Goal: Find specific page/section: Find specific page/section

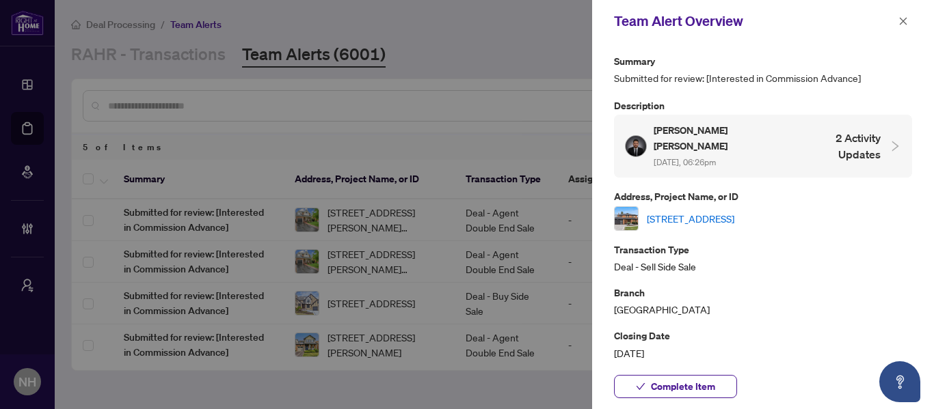
click at [907, 19] on icon "close" at bounding box center [903, 21] width 10 height 10
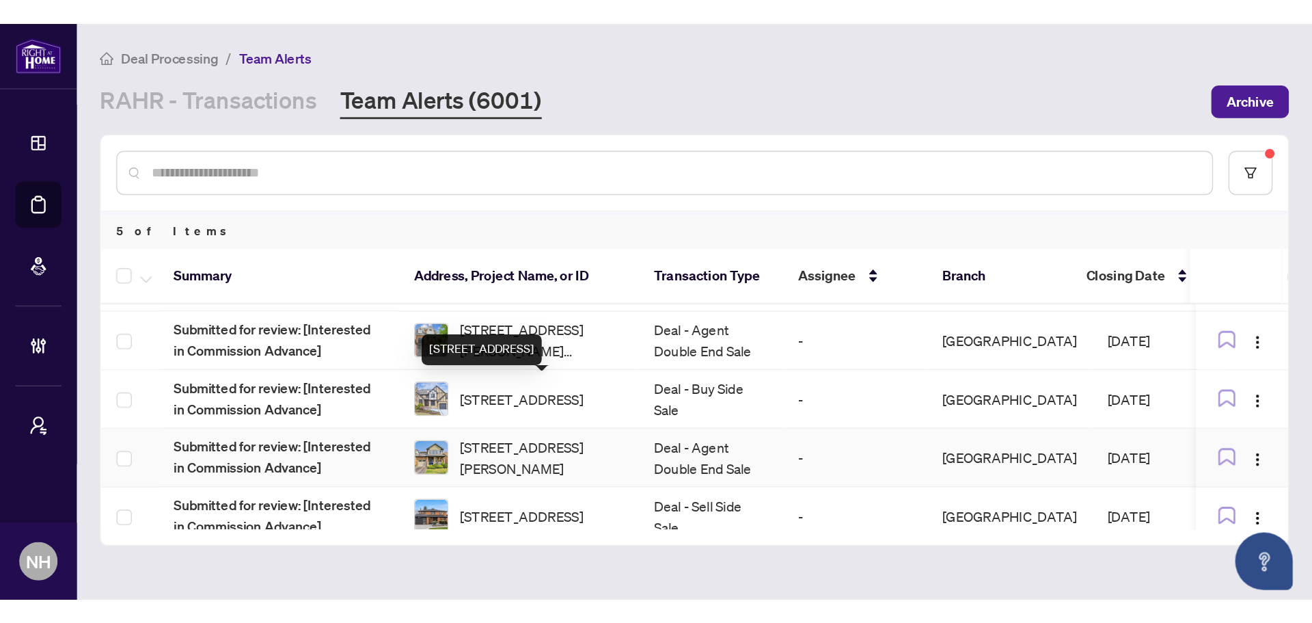
scroll to position [53, 0]
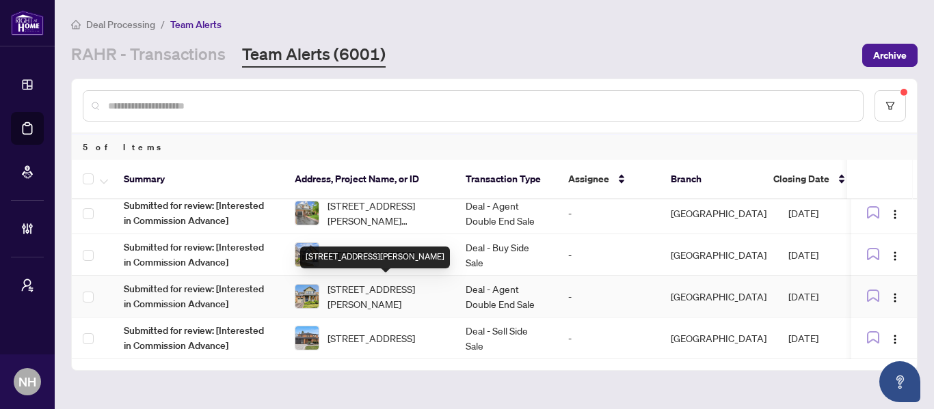
click at [379, 289] on span "[STREET_ADDRESS][PERSON_NAME]" at bounding box center [385, 297] width 116 height 30
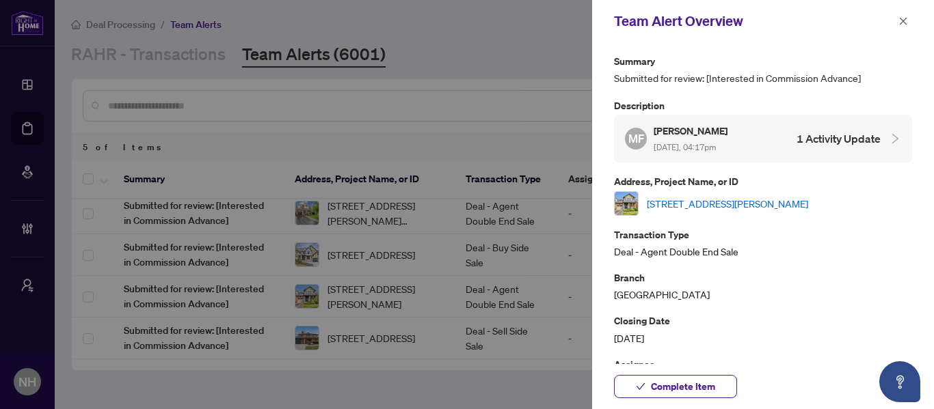
click at [780, 204] on link "[STREET_ADDRESS][PERSON_NAME]" at bounding box center [727, 203] width 161 height 15
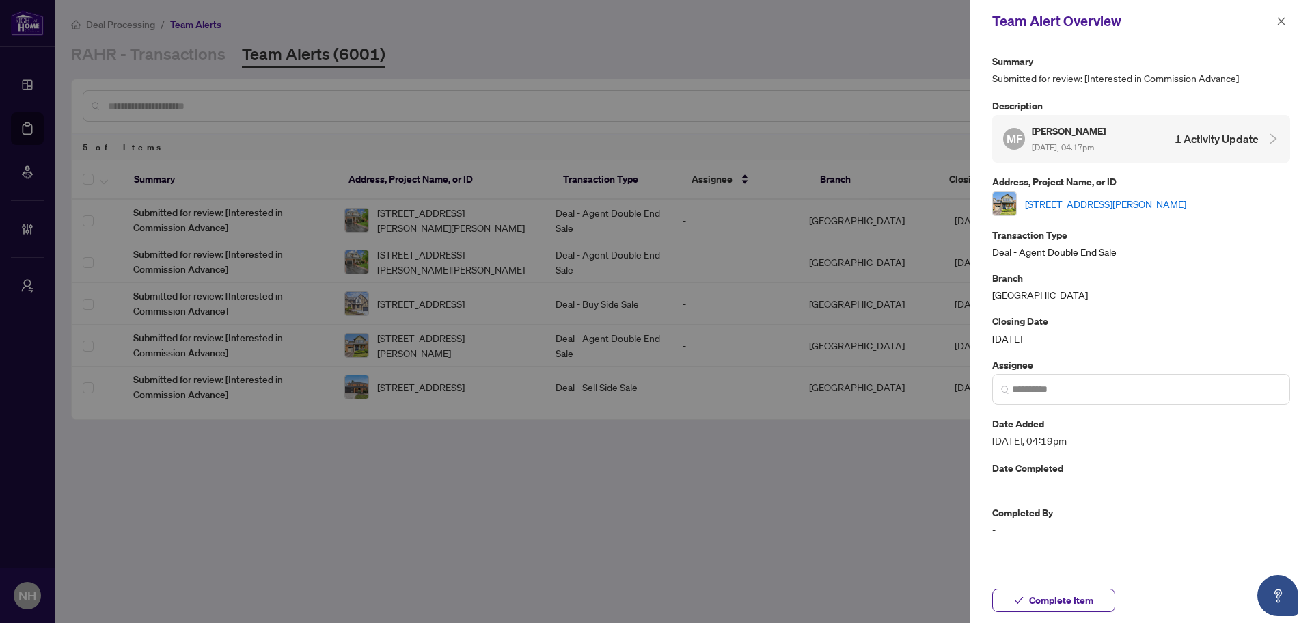
scroll to position [0, 0]
click at [1280, 16] on icon "close" at bounding box center [1282, 21] width 10 height 10
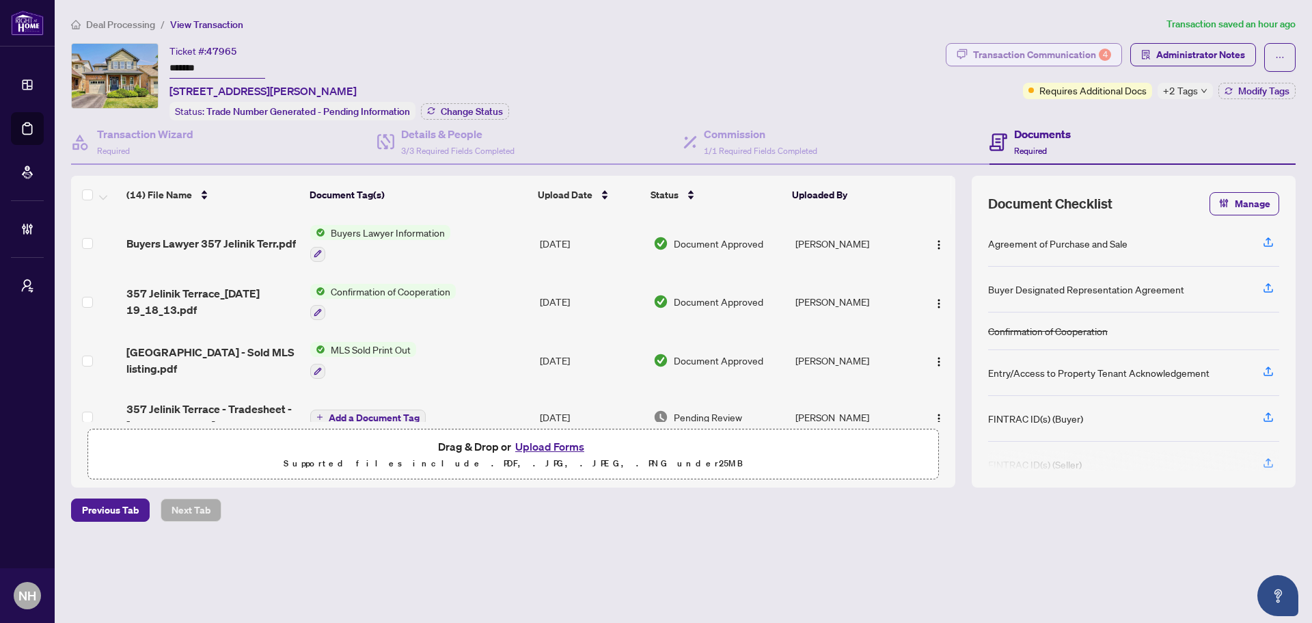
click at [933, 43] on button "Transaction Communication 4" at bounding box center [1034, 54] width 176 height 23
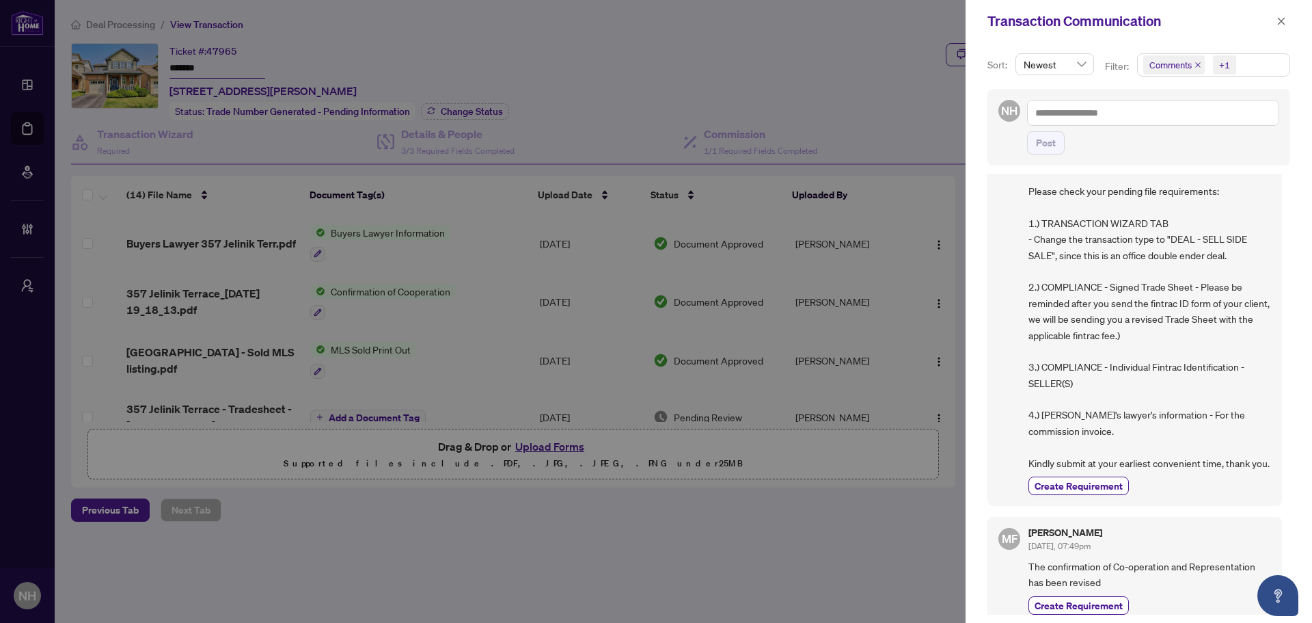
scroll to position [68, 0]
click at [933, 62] on icon "close" at bounding box center [1198, 65] width 7 height 7
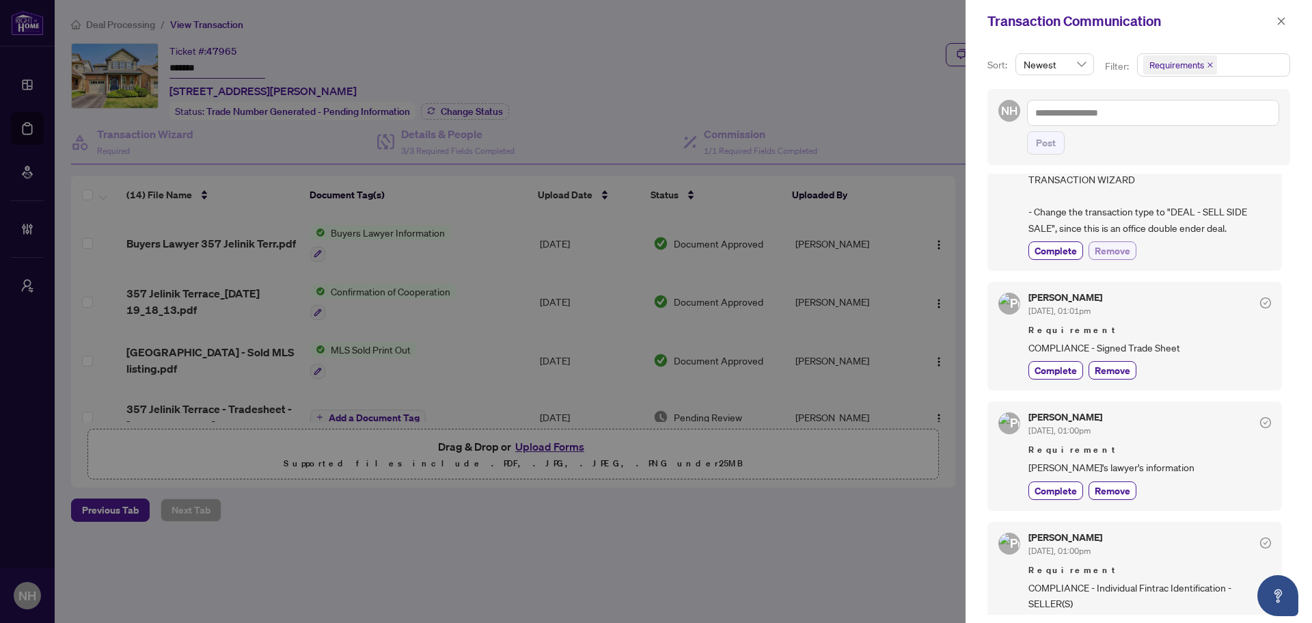
scroll to position [0, 0]
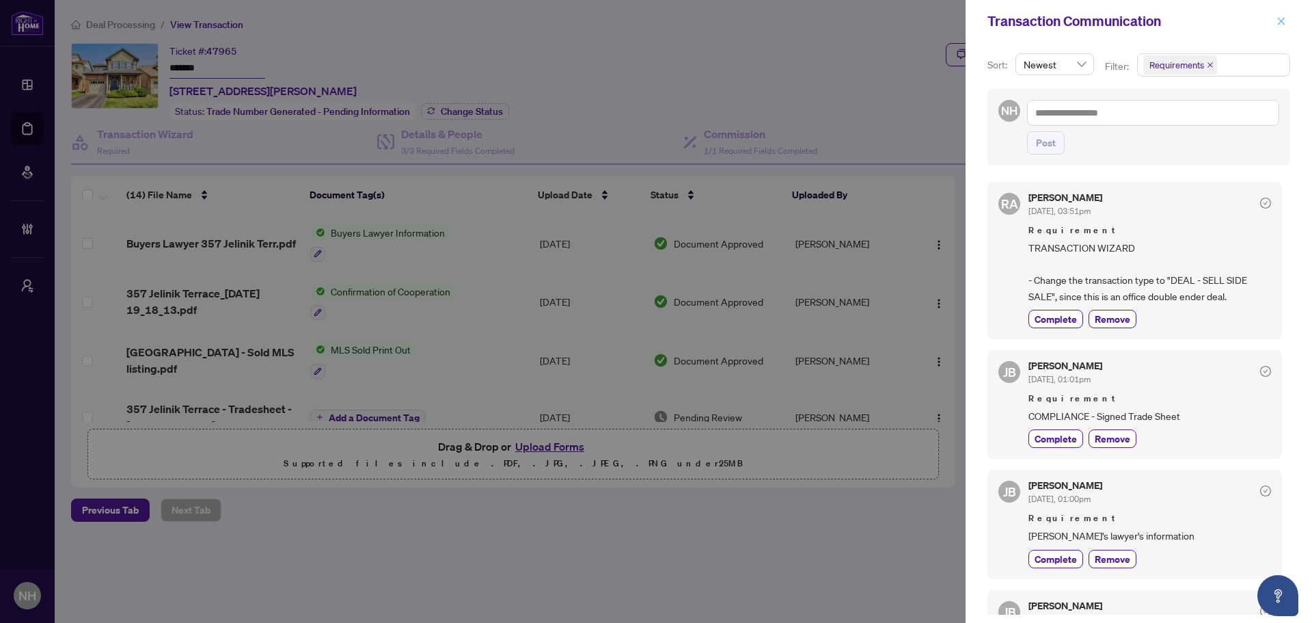
click at [933, 25] on icon "close" at bounding box center [1282, 21] width 8 height 8
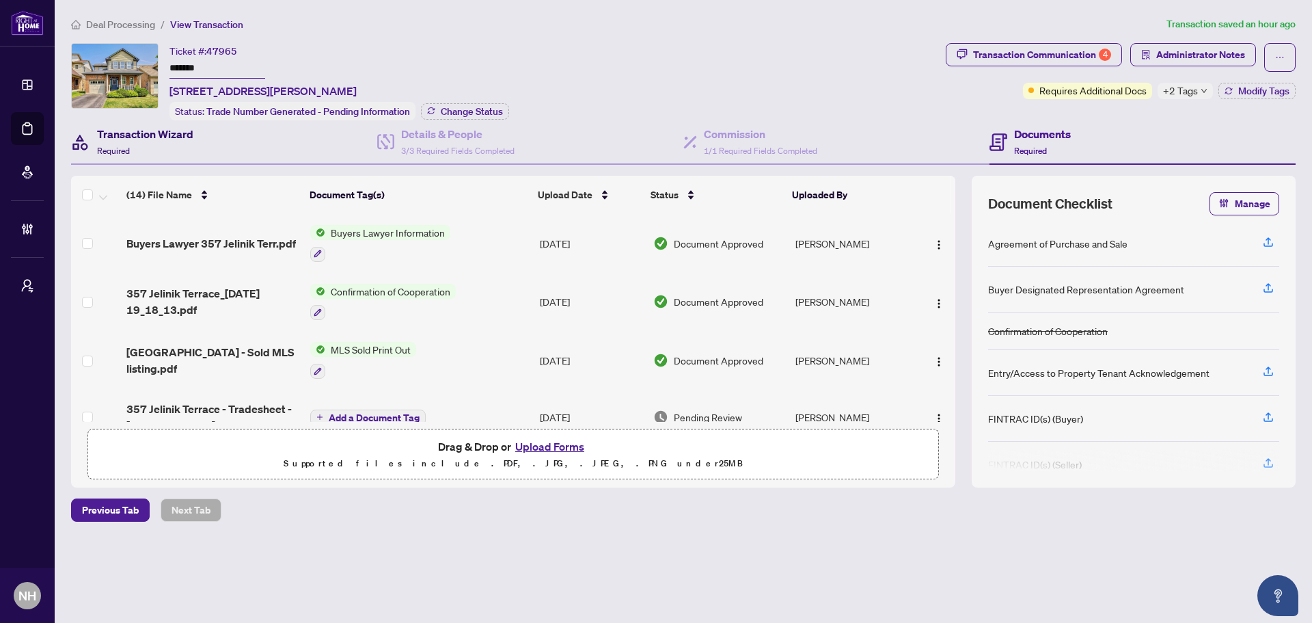
click at [178, 141] on div "Transaction Wizard Required" at bounding box center [145, 142] width 96 height 32
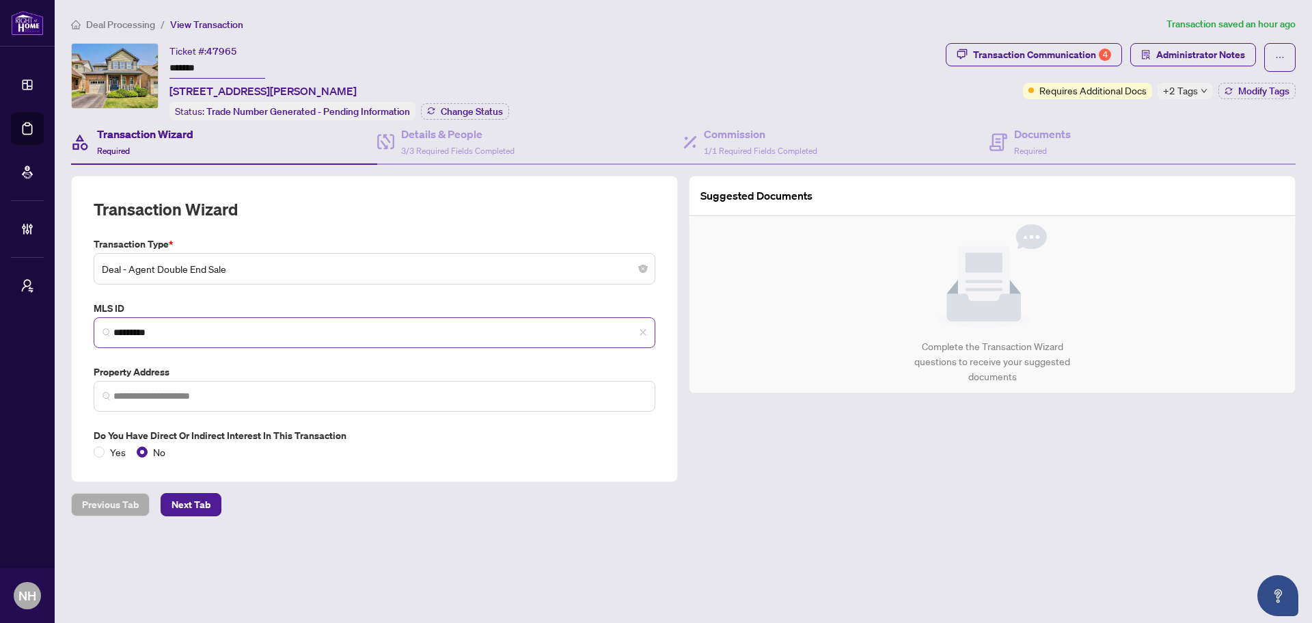
type input "**********"
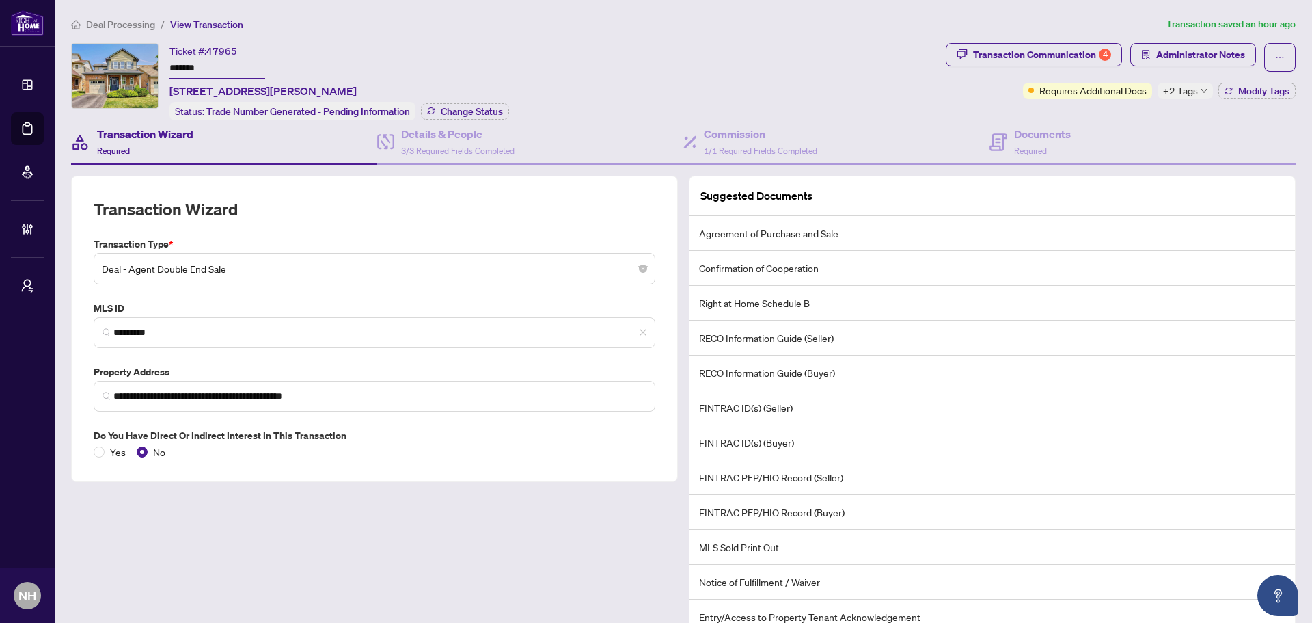
click at [309, 274] on span "Deal - Agent Double End Sale" at bounding box center [375, 269] width 546 height 26
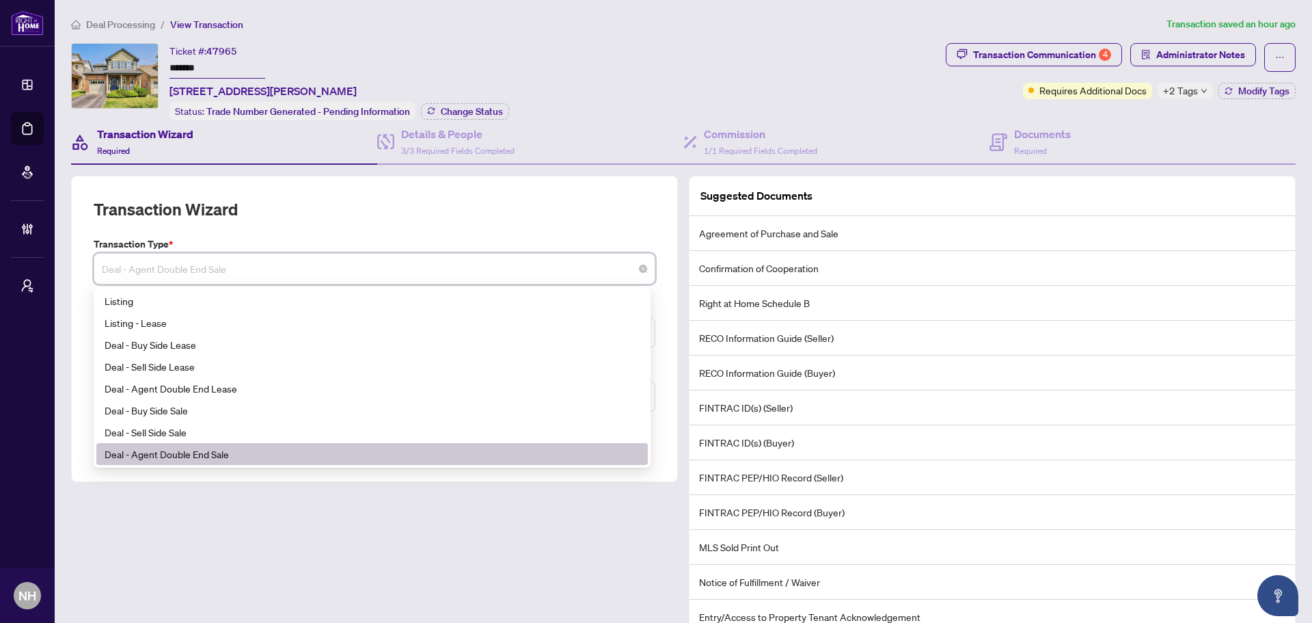
click at [309, 274] on span "Deal - Agent Double End Sale" at bounding box center [375, 269] width 546 height 26
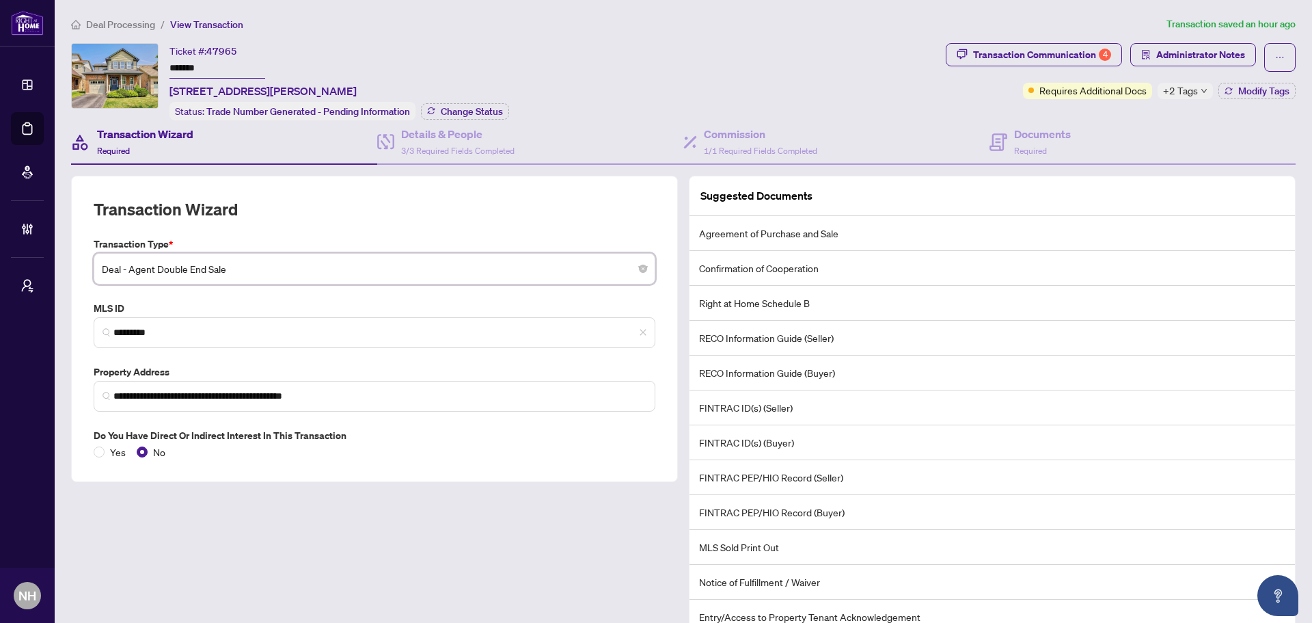
click at [600, 116] on div "Ticket #: 47965 ******* 357 Jelinik Terr, Milton, Ontario L9T 7M8, Canada Statu…" at bounding box center [506, 81] width 870 height 77
click at [933, 40] on div "**********" at bounding box center [684, 435] width 1236 height 839
click at [933, 51] on div "Transaction Communication 4" at bounding box center [1042, 55] width 138 height 22
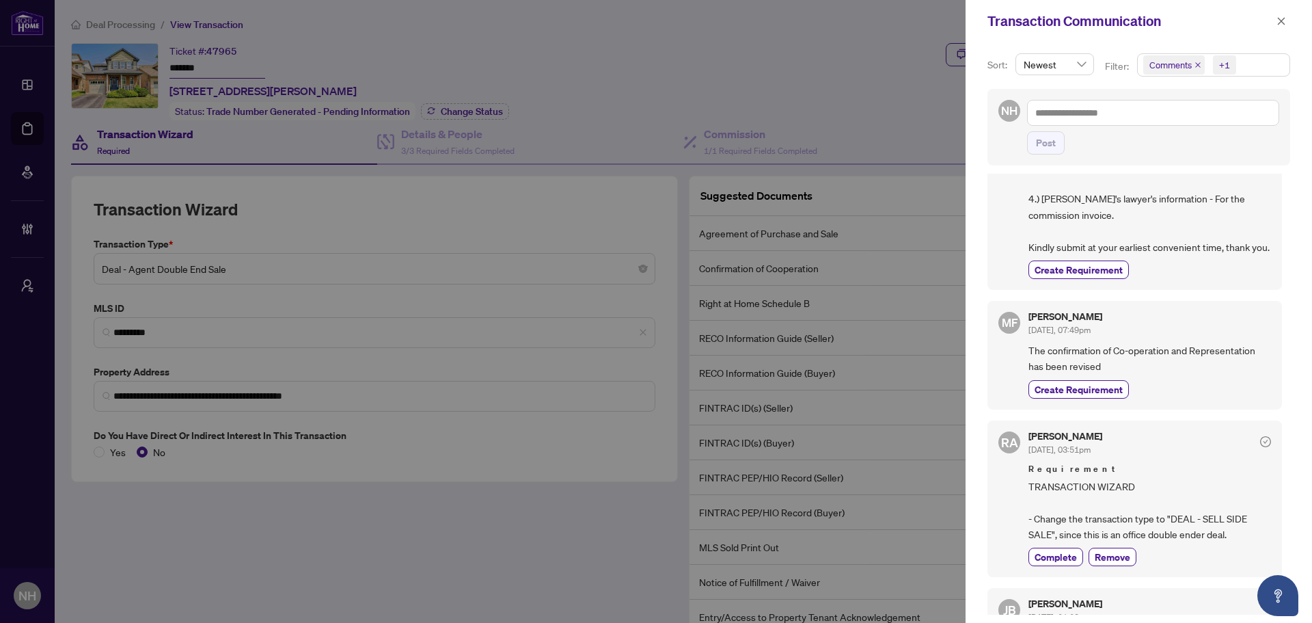
scroll to position [273, 0]
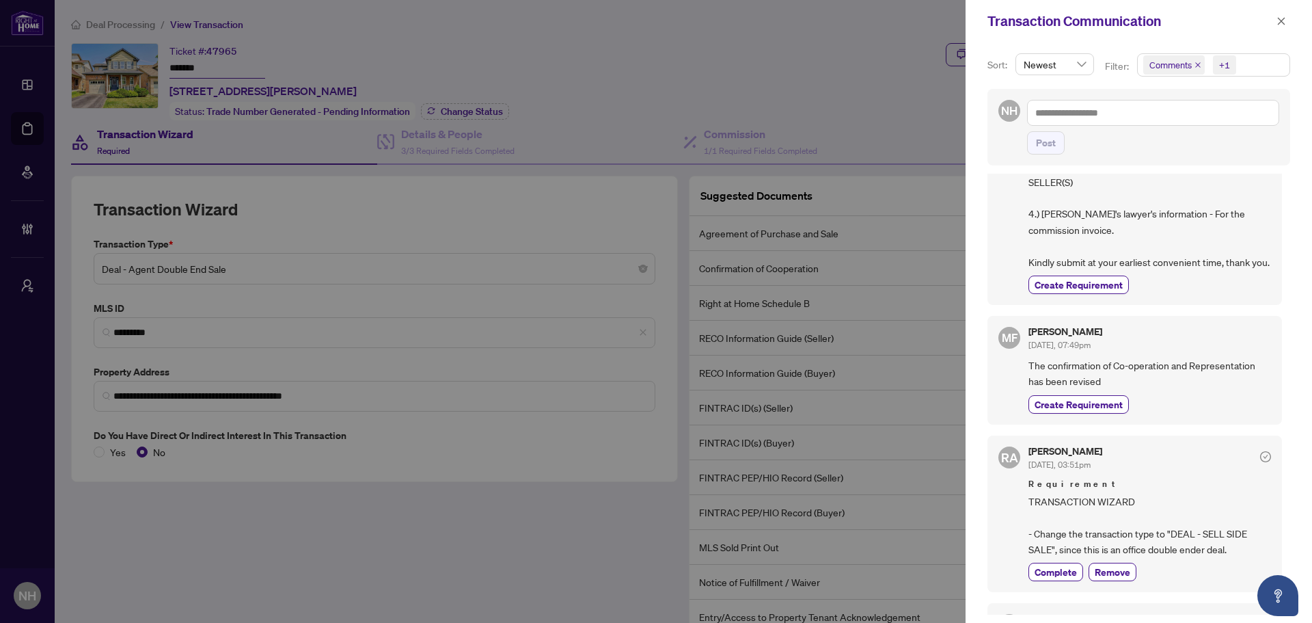
click at [933, 63] on icon "close" at bounding box center [1198, 65] width 7 height 7
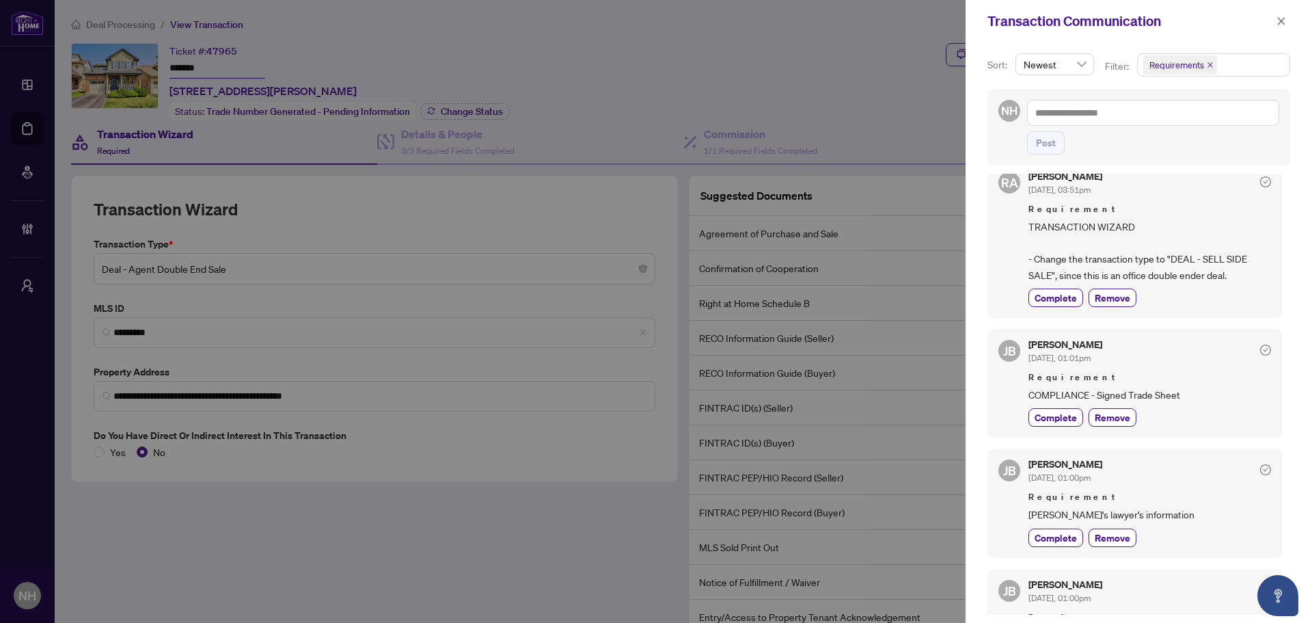
scroll to position [0, 0]
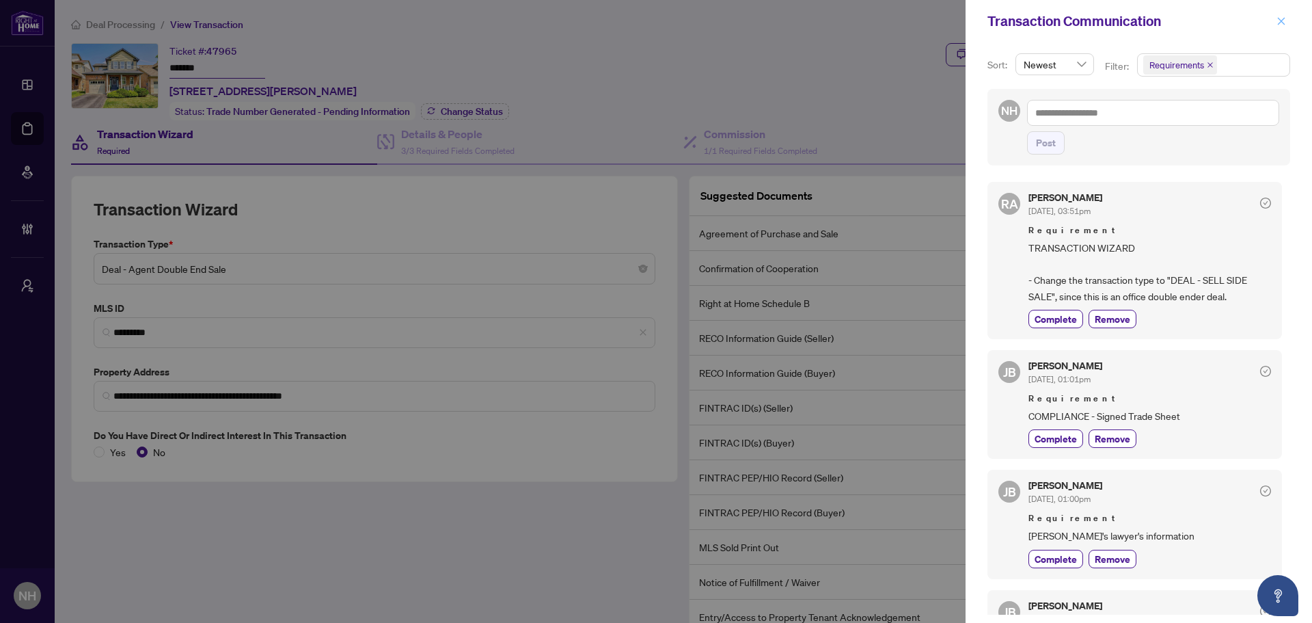
click at [933, 23] on icon "close" at bounding box center [1282, 21] width 8 height 8
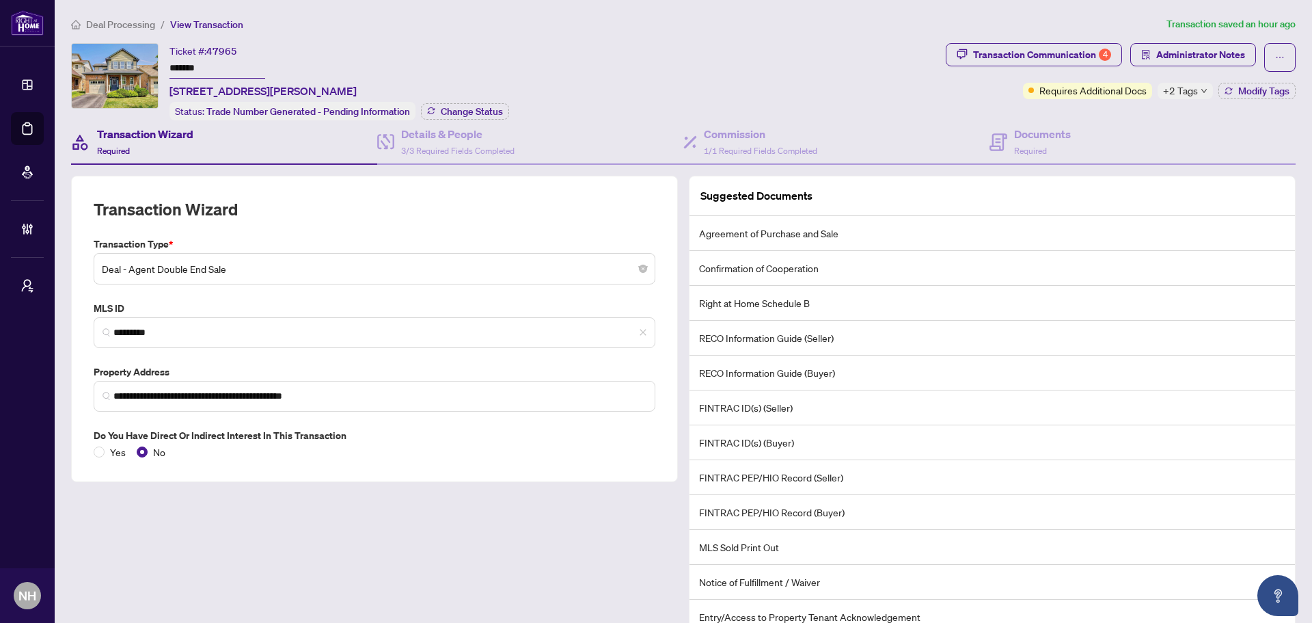
click at [133, 25] on span "Deal Processing" at bounding box center [120, 24] width 69 height 12
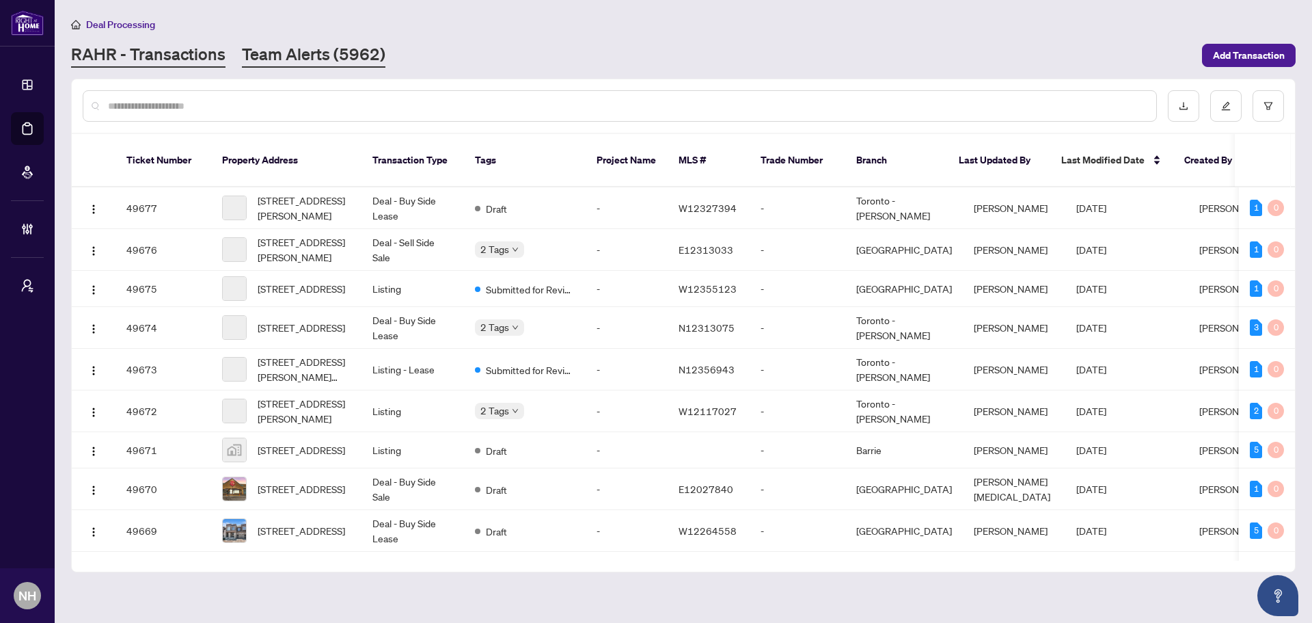
click at [303, 57] on link "Team Alerts (5962)" at bounding box center [314, 55] width 144 height 25
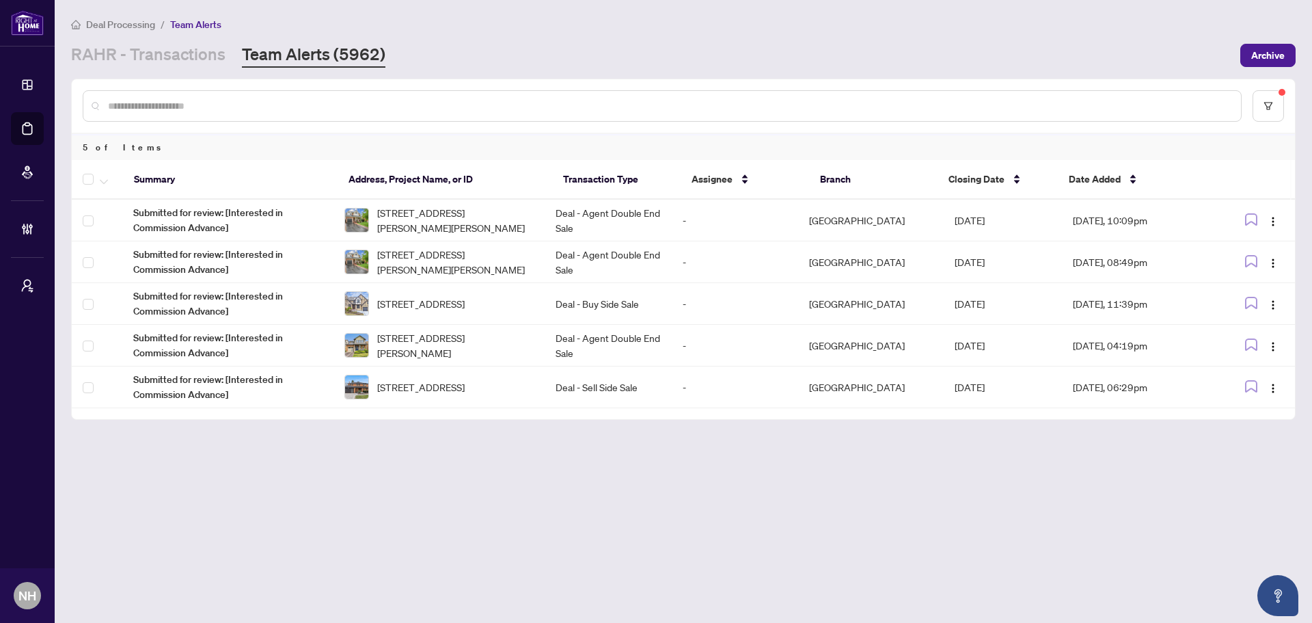
click at [465, 109] on input "text" at bounding box center [669, 105] width 1122 height 15
paste input "*******"
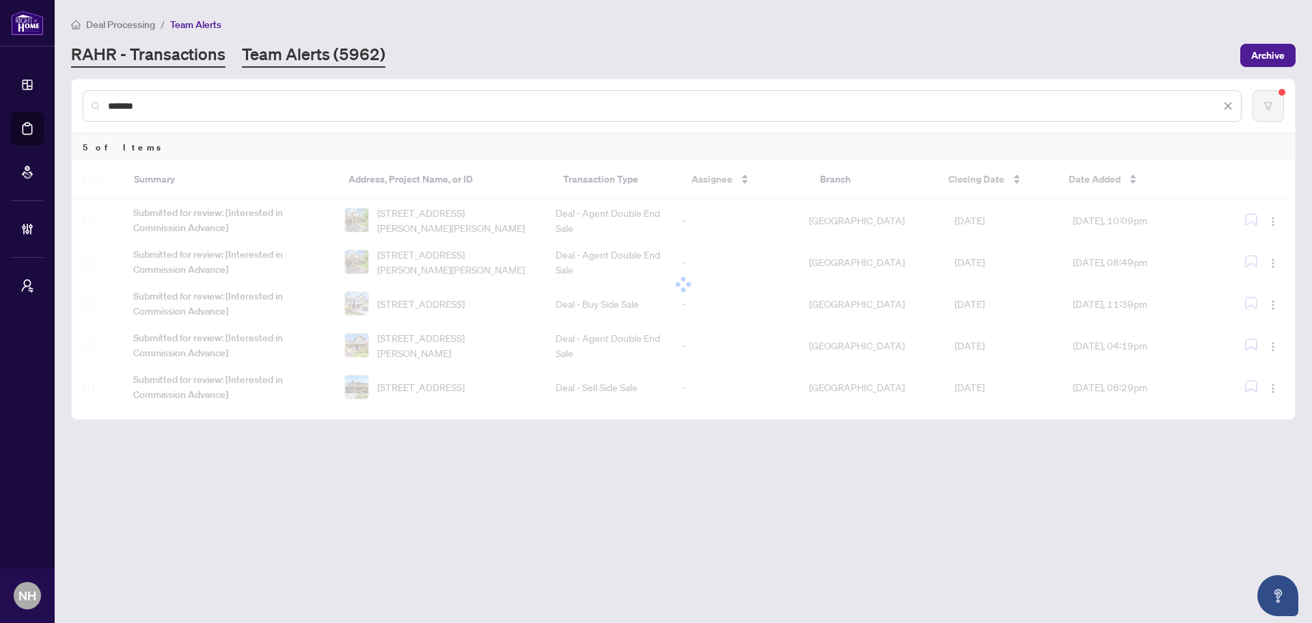
type input "*******"
drag, startPoint x: 151, startPoint y: 50, endPoint x: 155, endPoint y: 75, distance: 25.6
click at [151, 50] on link "RAHR - Transactions" at bounding box center [148, 55] width 154 height 25
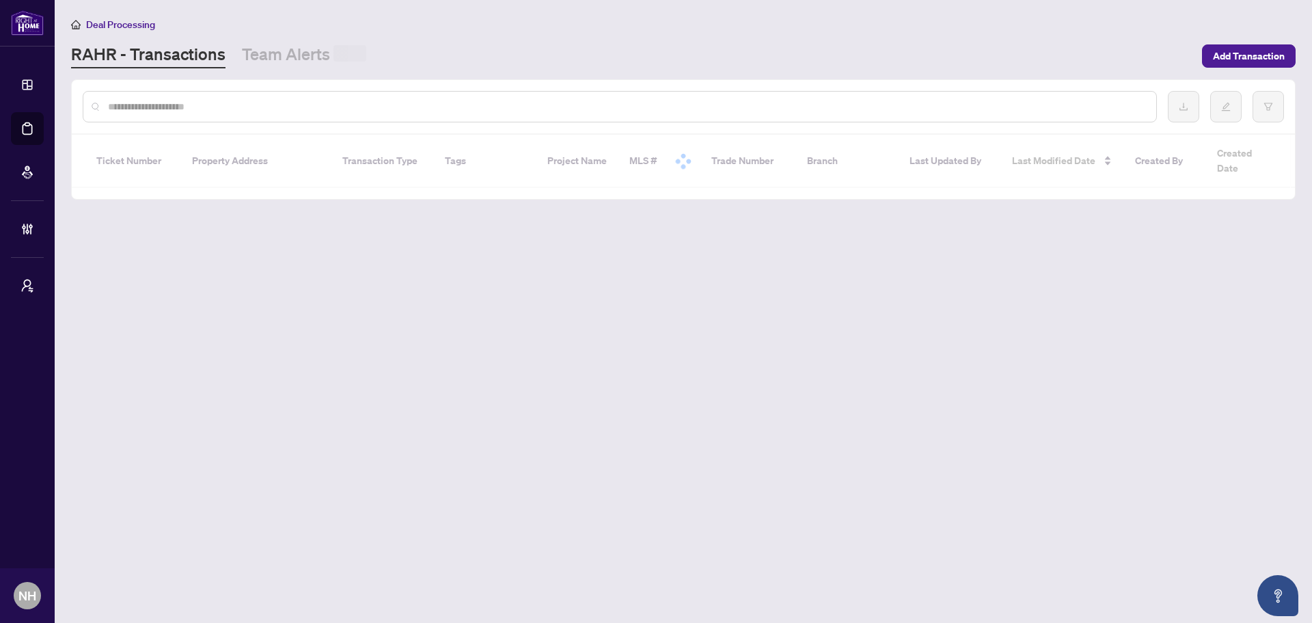
click at [170, 113] on input "text" at bounding box center [627, 106] width 1038 height 15
paste input "*******"
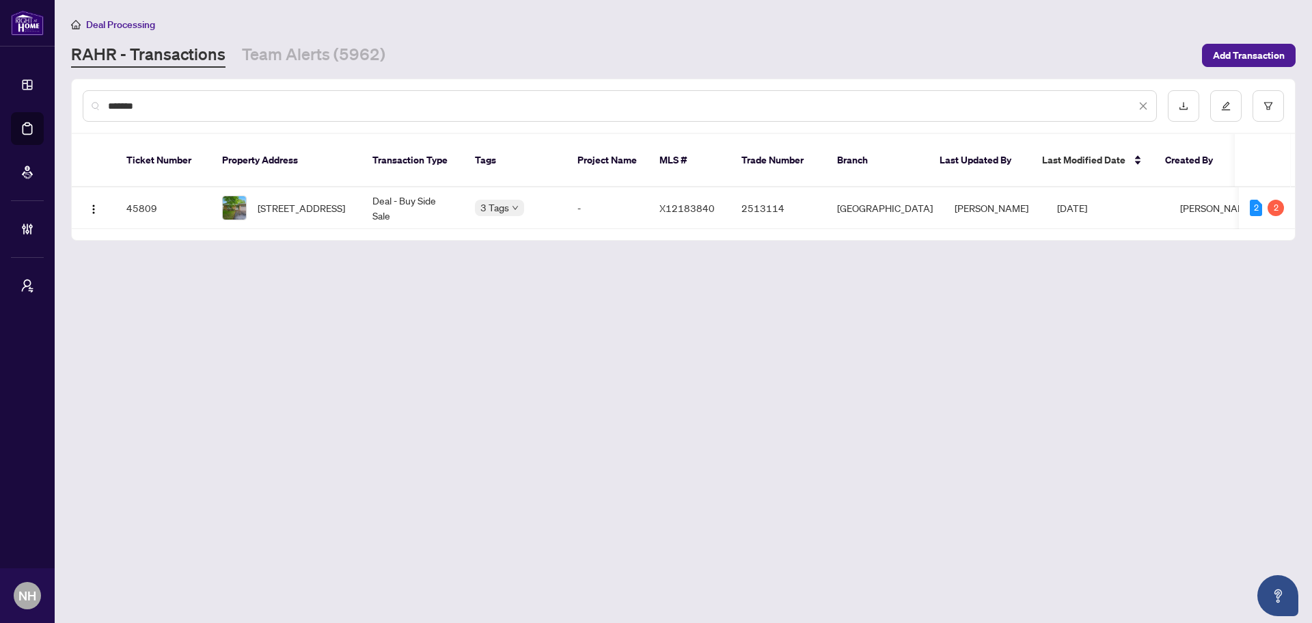
type input "*******"
click at [318, 200] on span "236 Concord Rd, London North, Ontario N6G 3H8, Canada" at bounding box center [301, 207] width 87 height 15
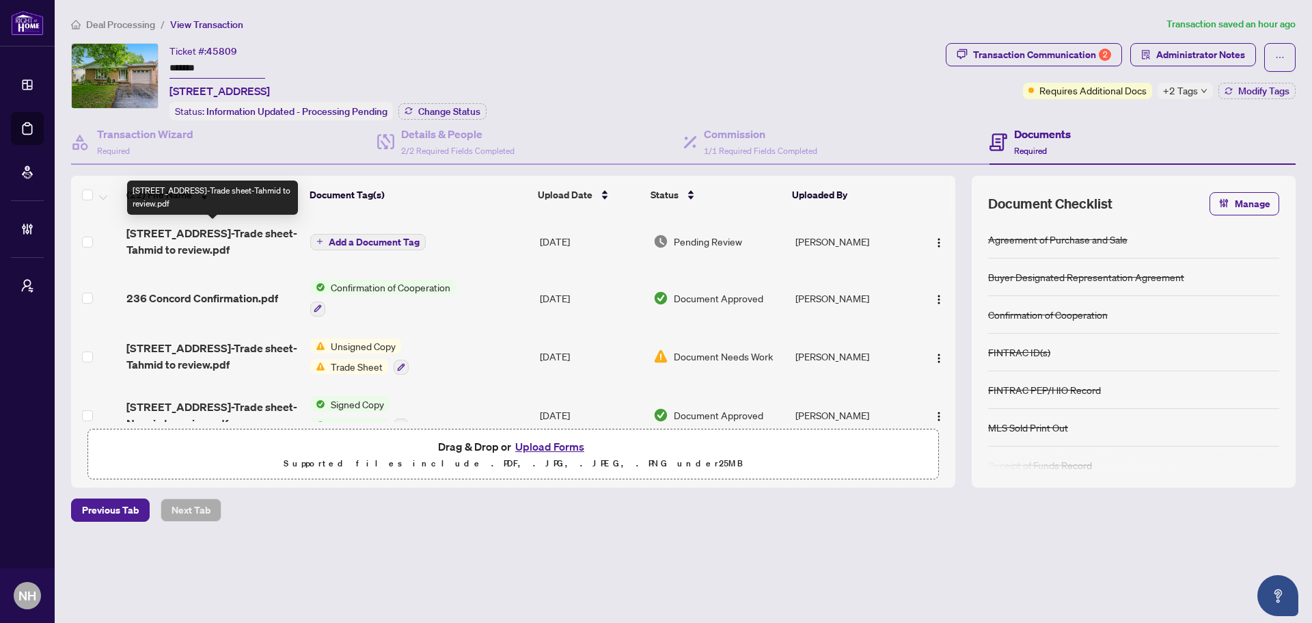
click at [201, 234] on span "236 Concord Rd-Trade sheet-Tahmid to review.pdf" at bounding box center [212, 241] width 173 height 33
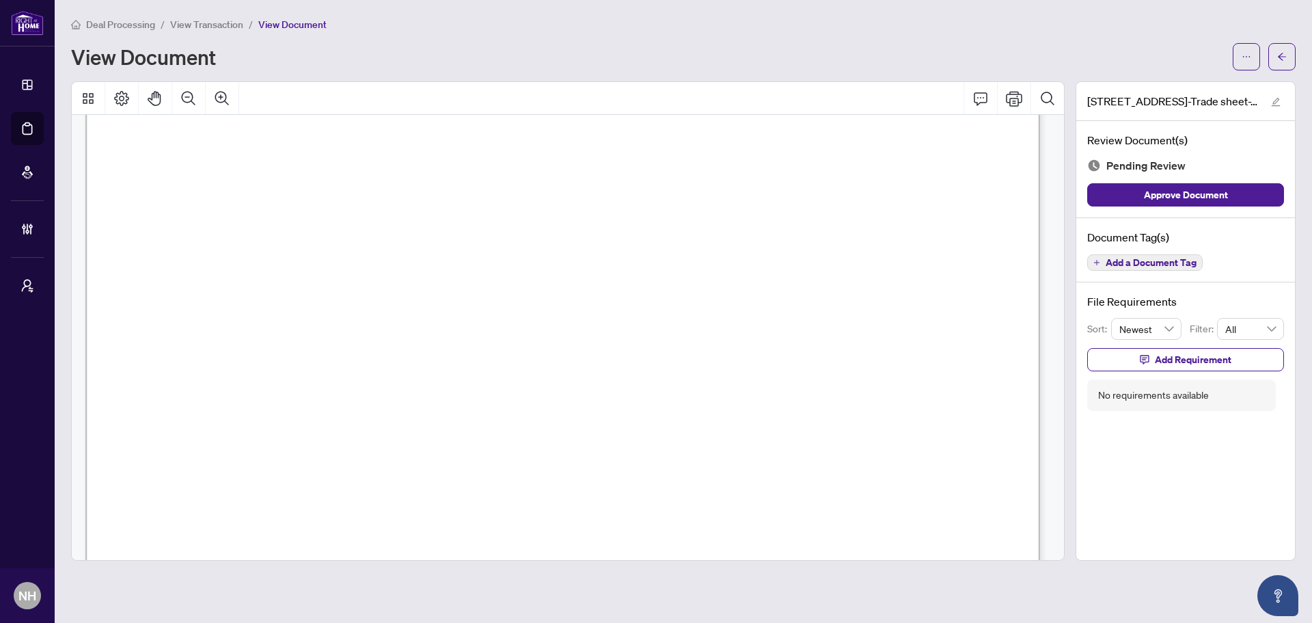
scroll to position [137, 0]
click at [933, 51] on button "button" at bounding box center [1282, 56] width 27 height 27
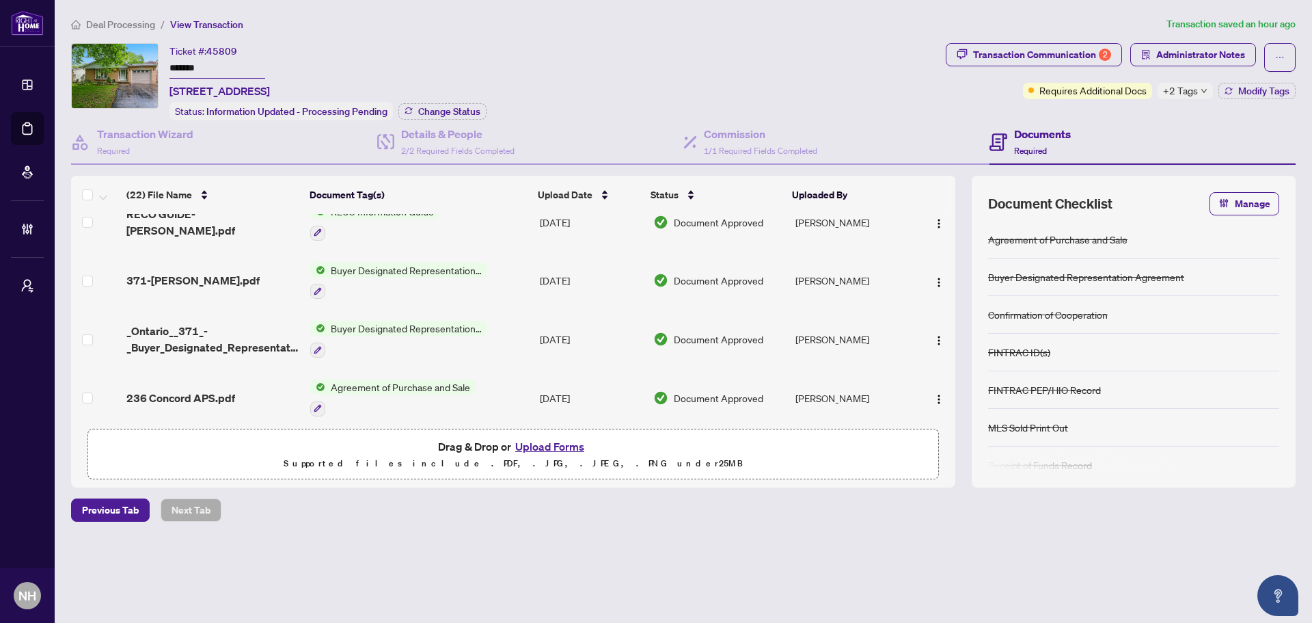
scroll to position [593, 0]
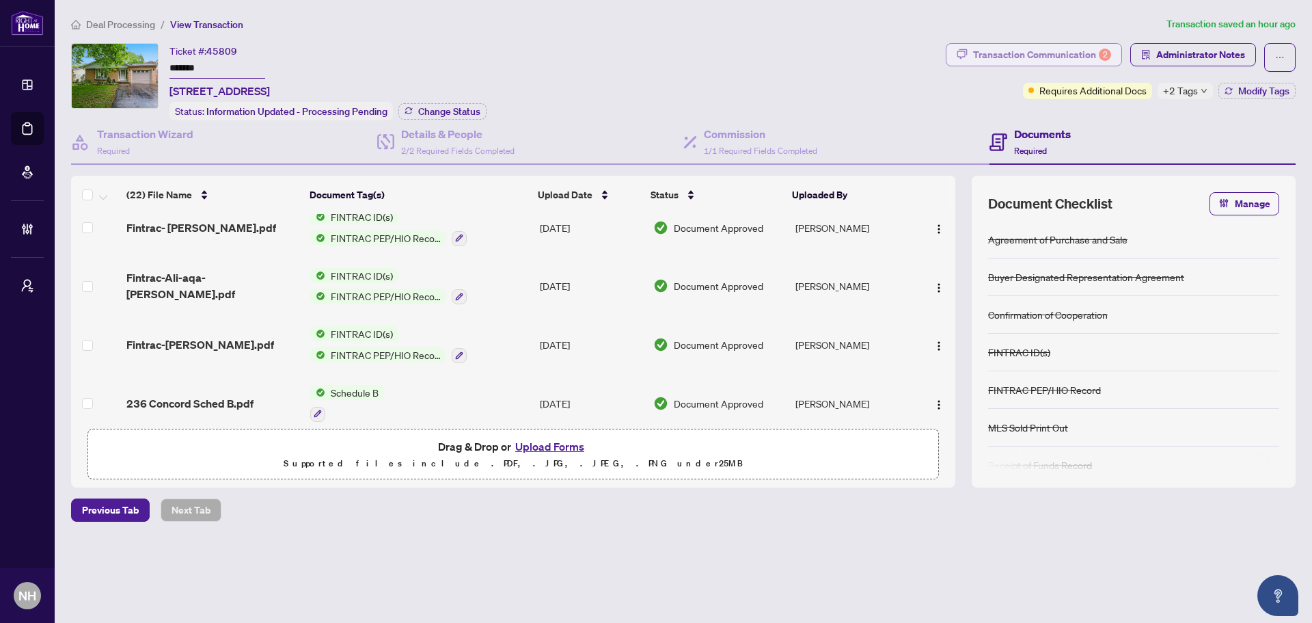
click at [933, 53] on div "Transaction Communication 2" at bounding box center [1042, 55] width 138 height 22
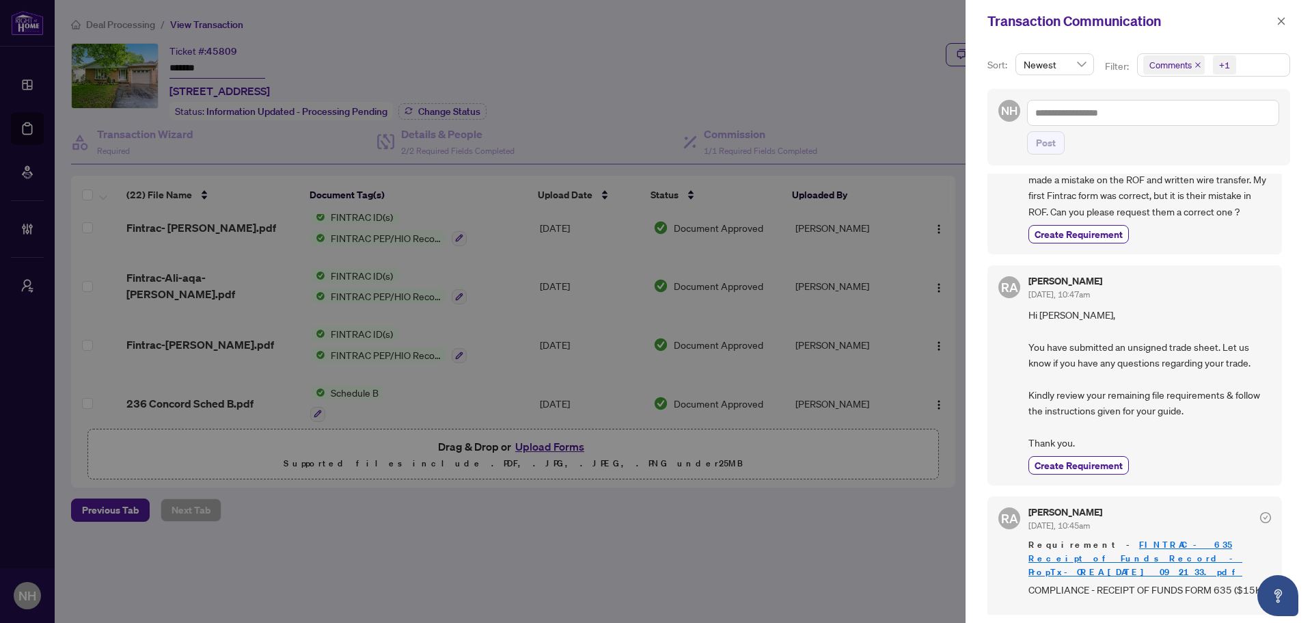
scroll to position [0, 0]
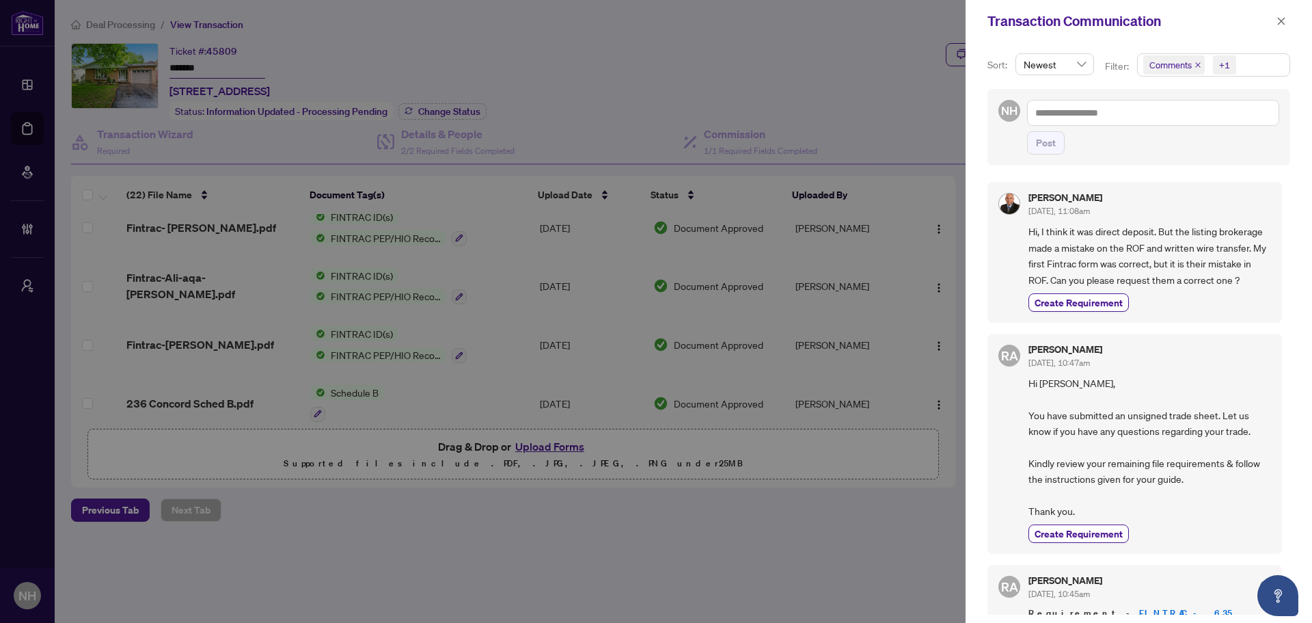
click at [933, 66] on icon "close" at bounding box center [1198, 65] width 7 height 7
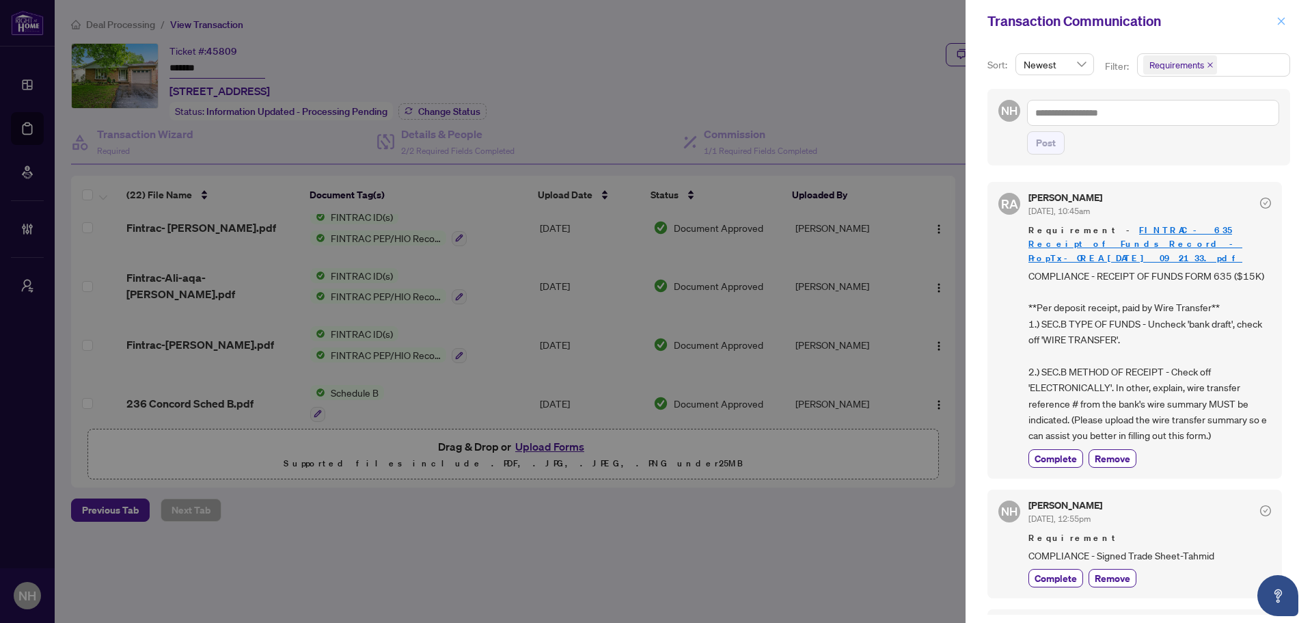
click at [933, 27] on span "button" at bounding box center [1282, 21] width 10 height 22
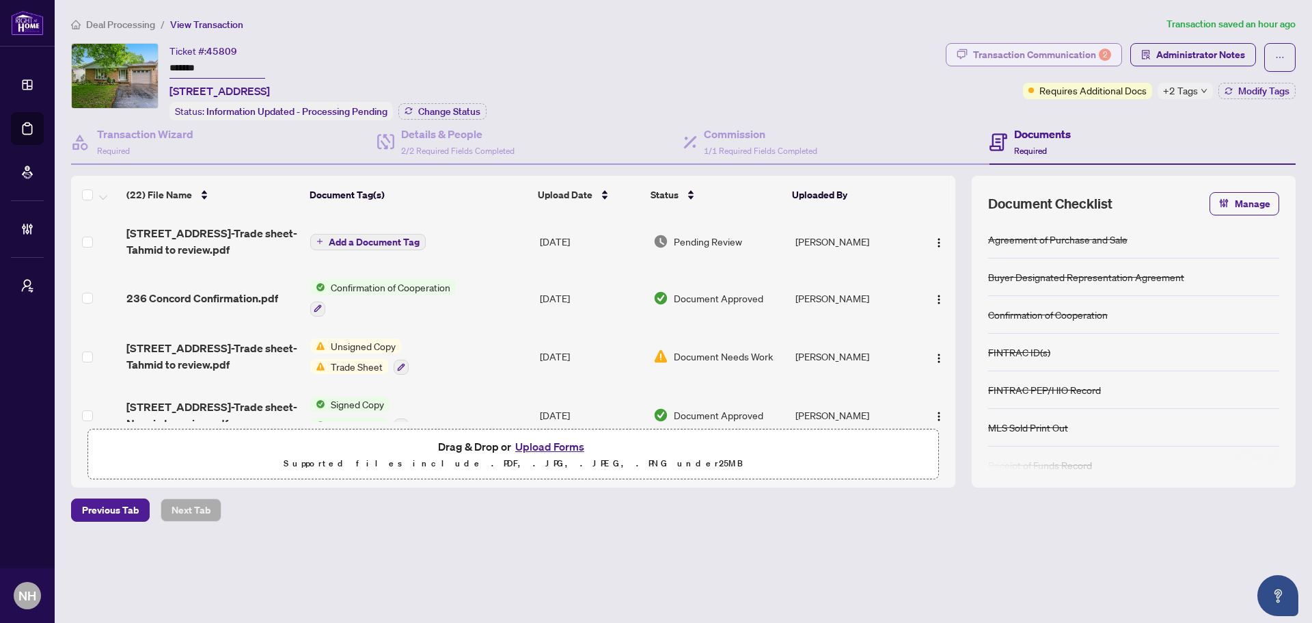
click at [933, 61] on div "Transaction Communication 2" at bounding box center [1042, 55] width 138 height 22
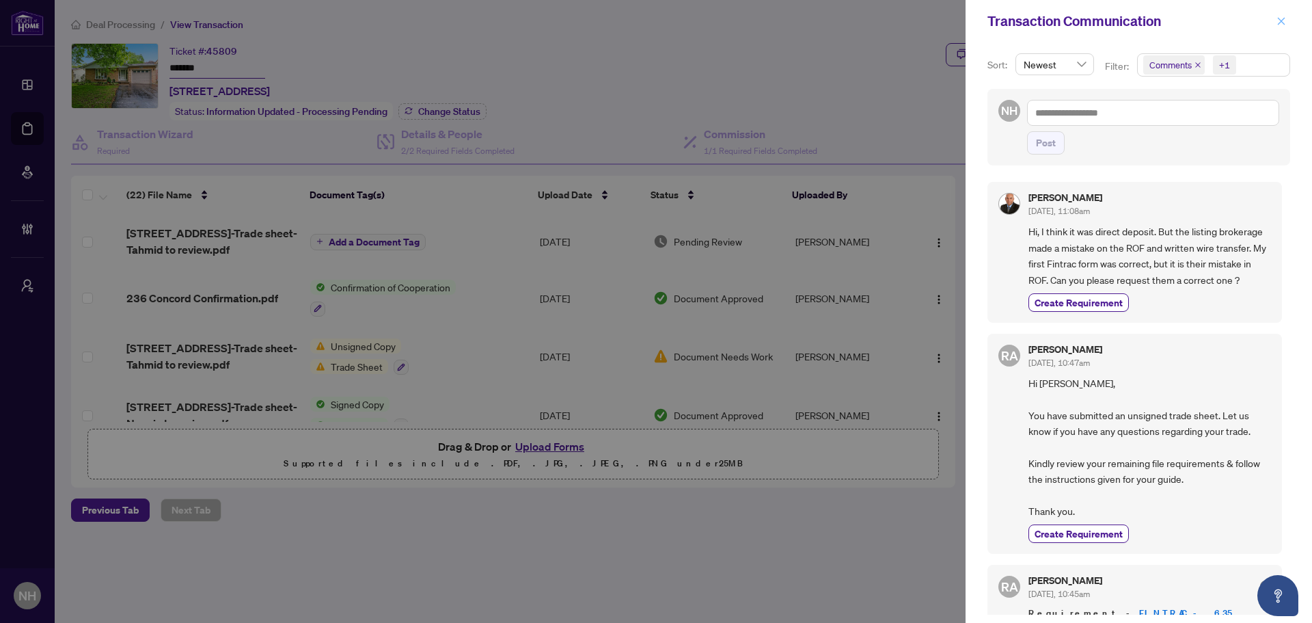
click at [933, 18] on icon "close" at bounding box center [1282, 21] width 10 height 10
